Goal: Task Accomplishment & Management: Manage account settings

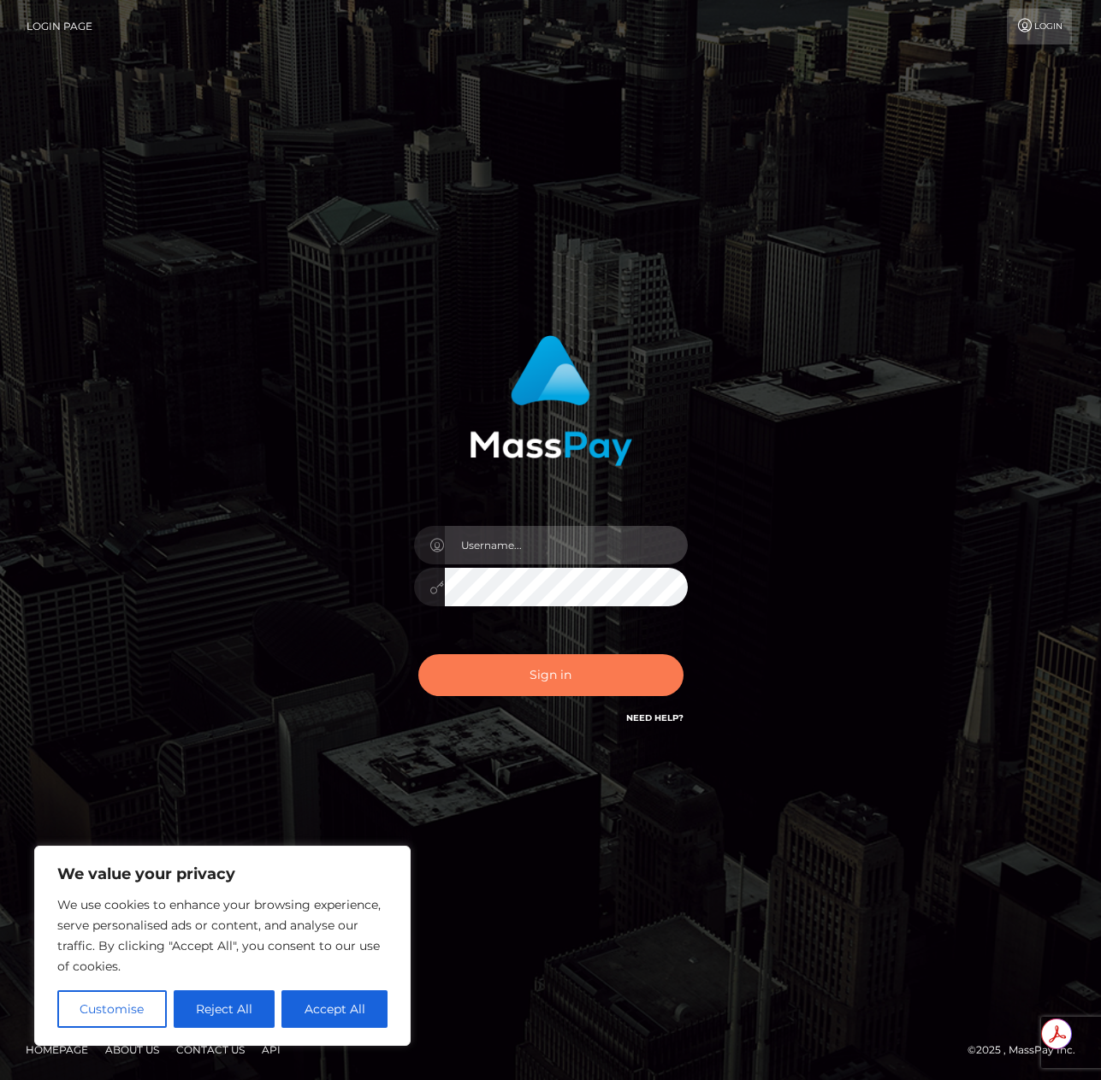
type input "mollica.icf"
click at [523, 671] on button "Sign in" at bounding box center [550, 675] width 265 height 42
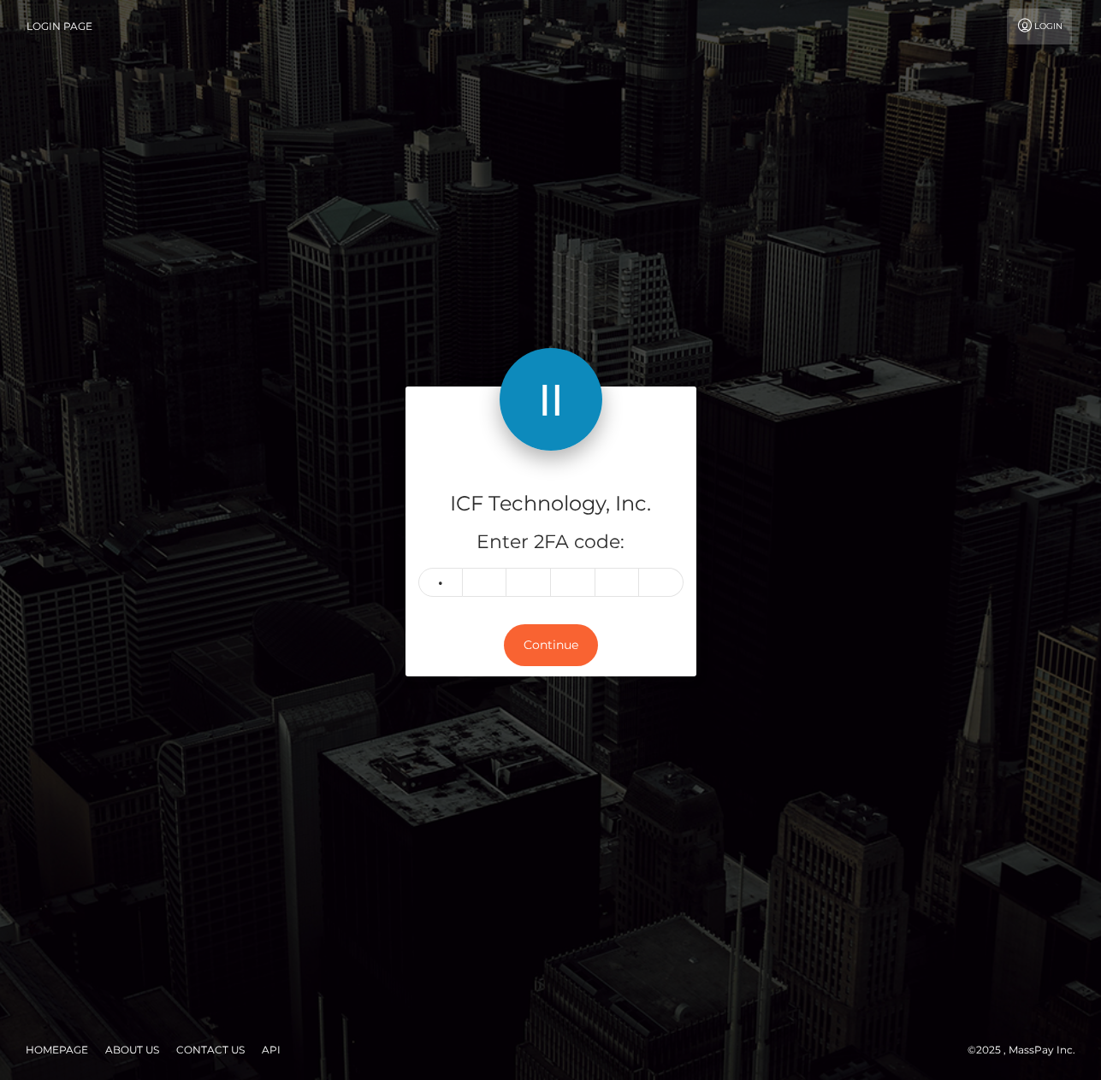
type input "7"
type input "1"
type input "9"
type input "8"
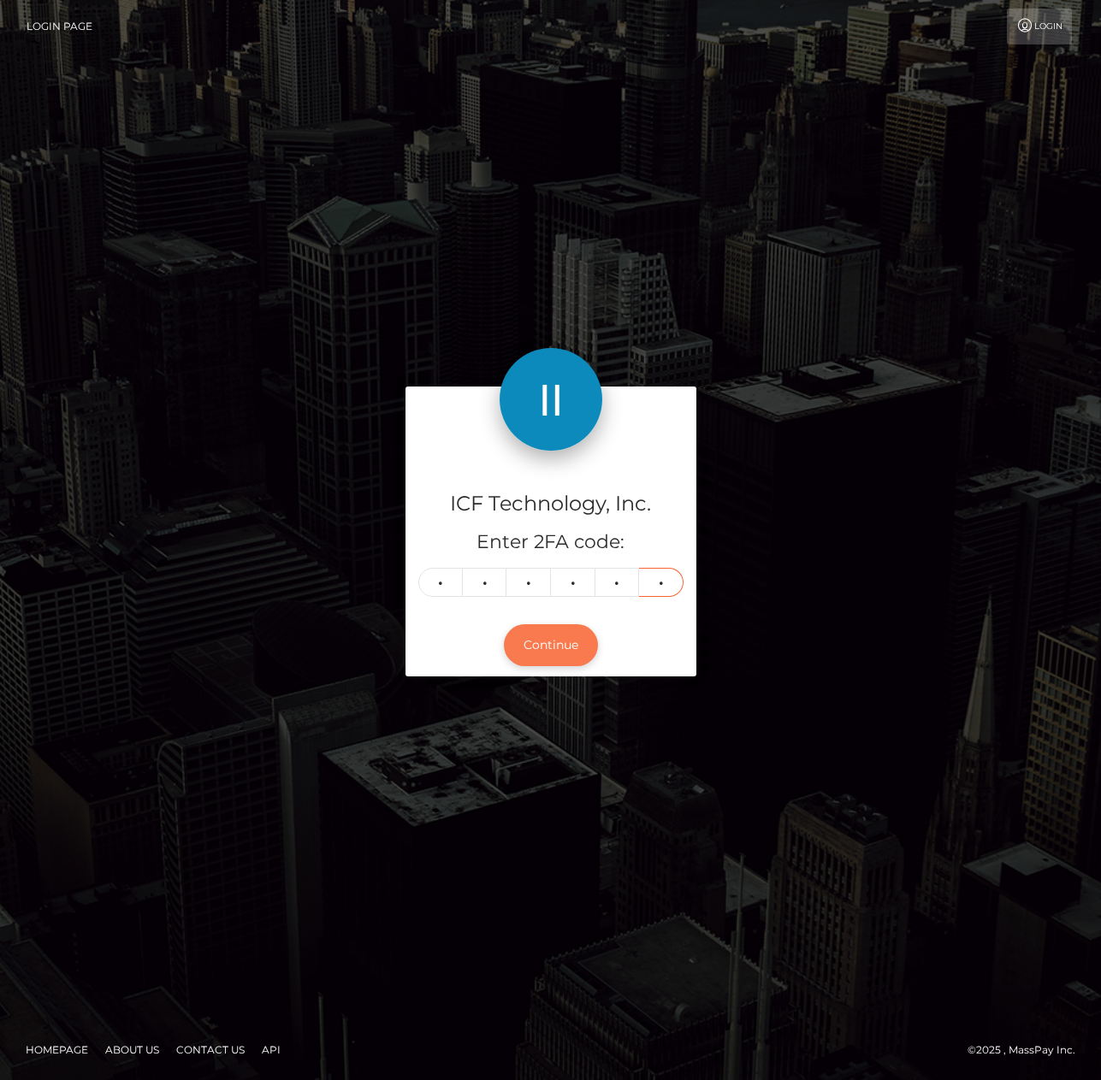
type input "8"
click at [565, 636] on button "Continue" at bounding box center [551, 645] width 94 height 42
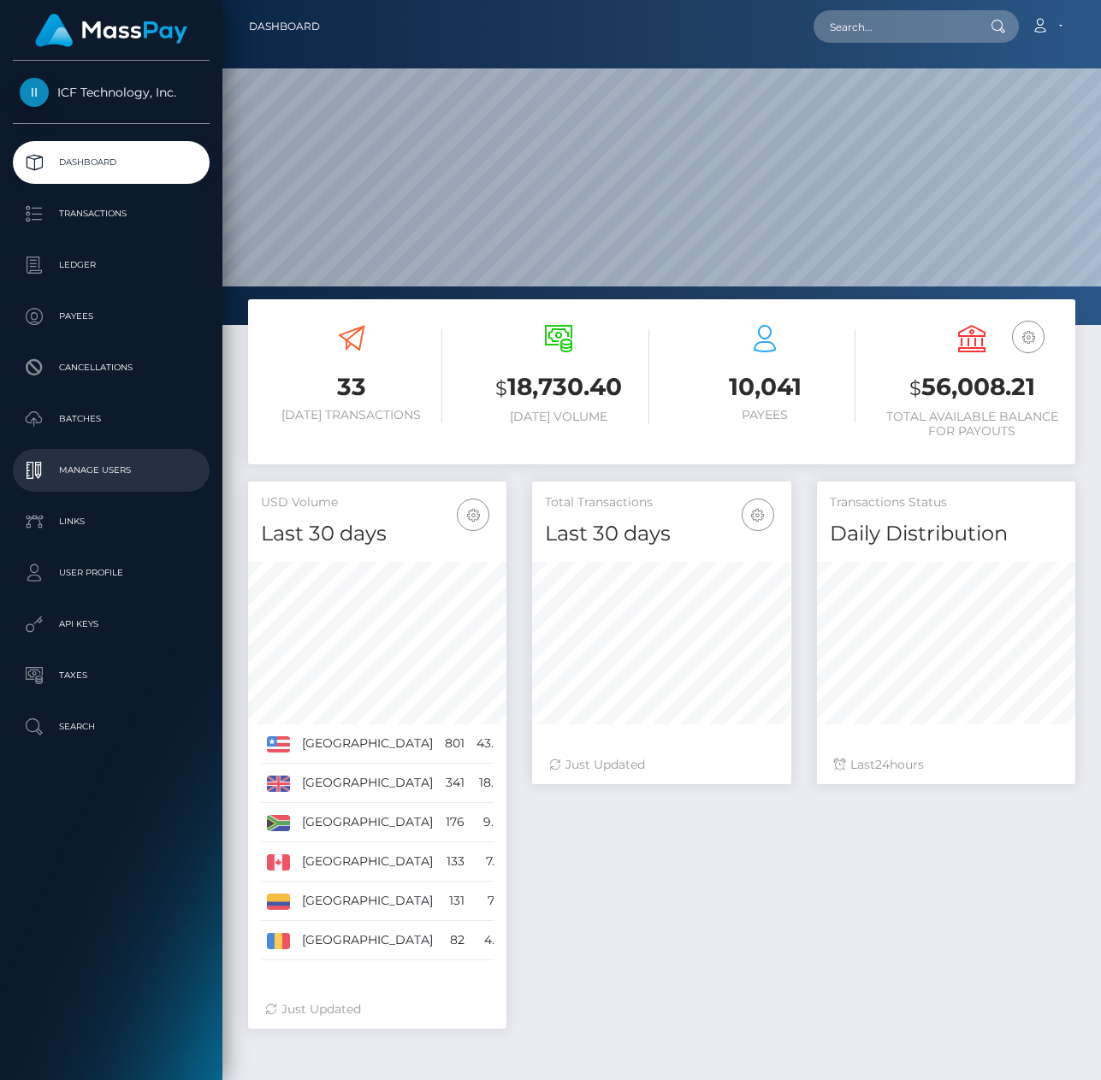
scroll to position [304, 259]
click at [102, 417] on p "Batches" at bounding box center [111, 419] width 183 height 26
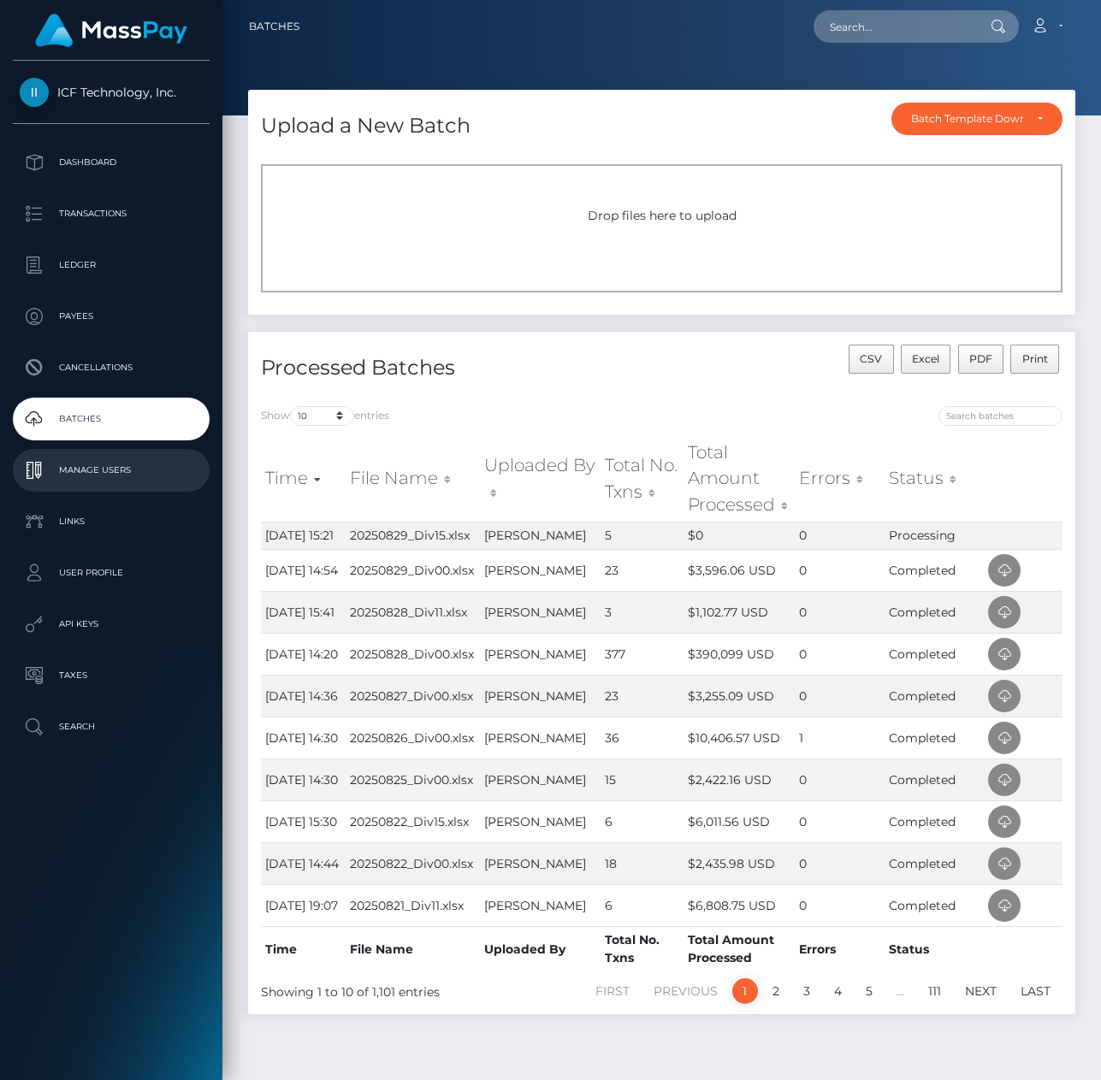
click at [100, 470] on p "Manage Users" at bounding box center [111, 471] width 183 height 26
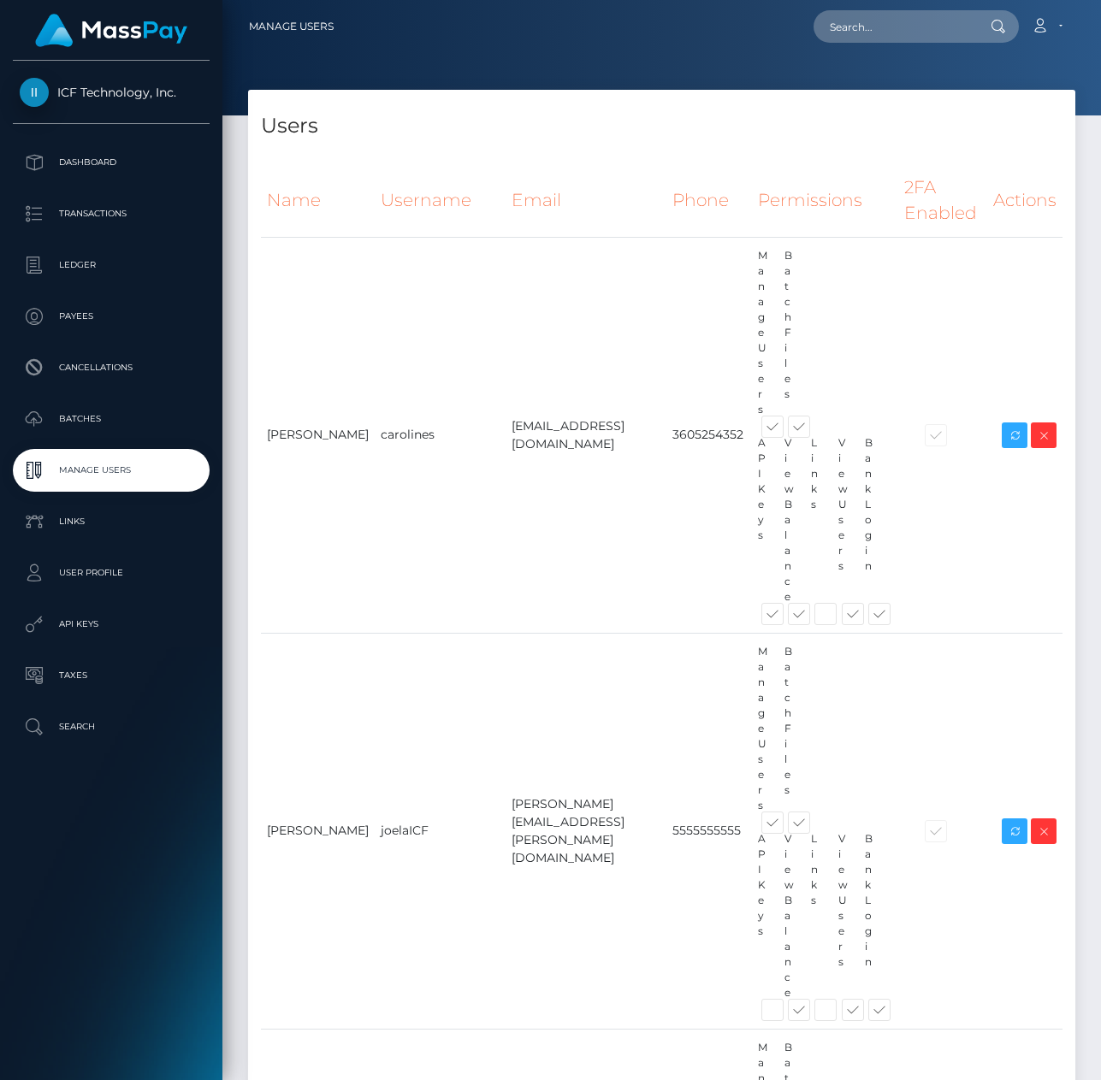
click at [97, 426] on p "Batches" at bounding box center [111, 419] width 183 height 26
